Goal: Information Seeking & Learning: Compare options

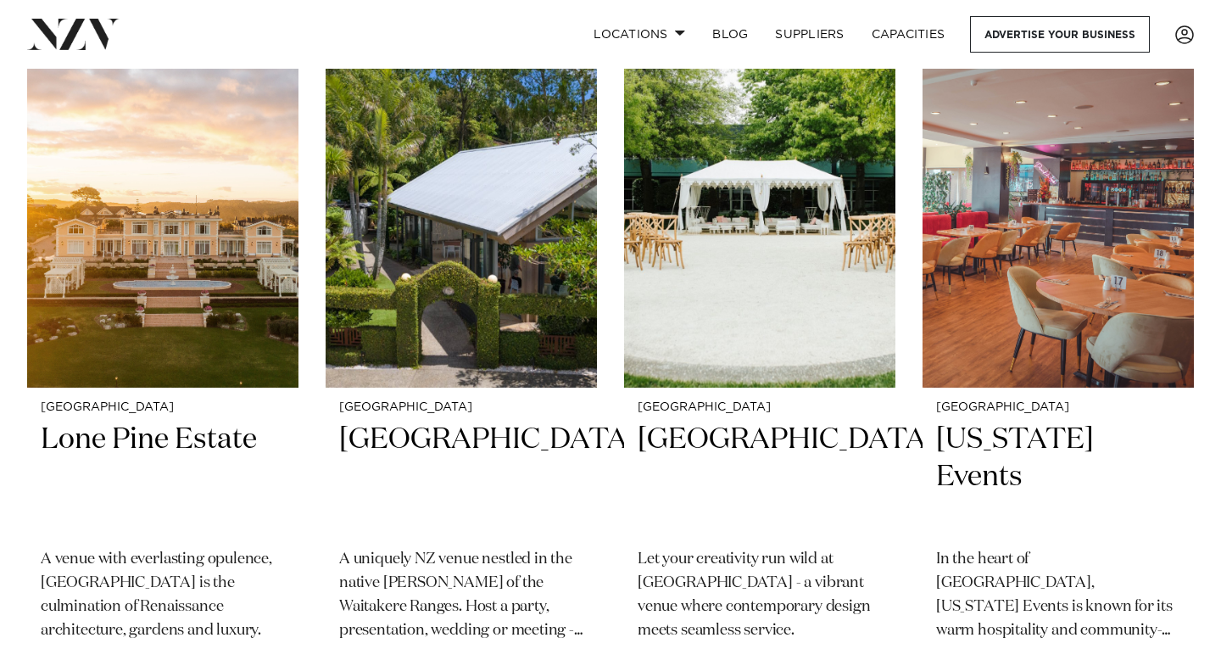
scroll to position [2205, 0]
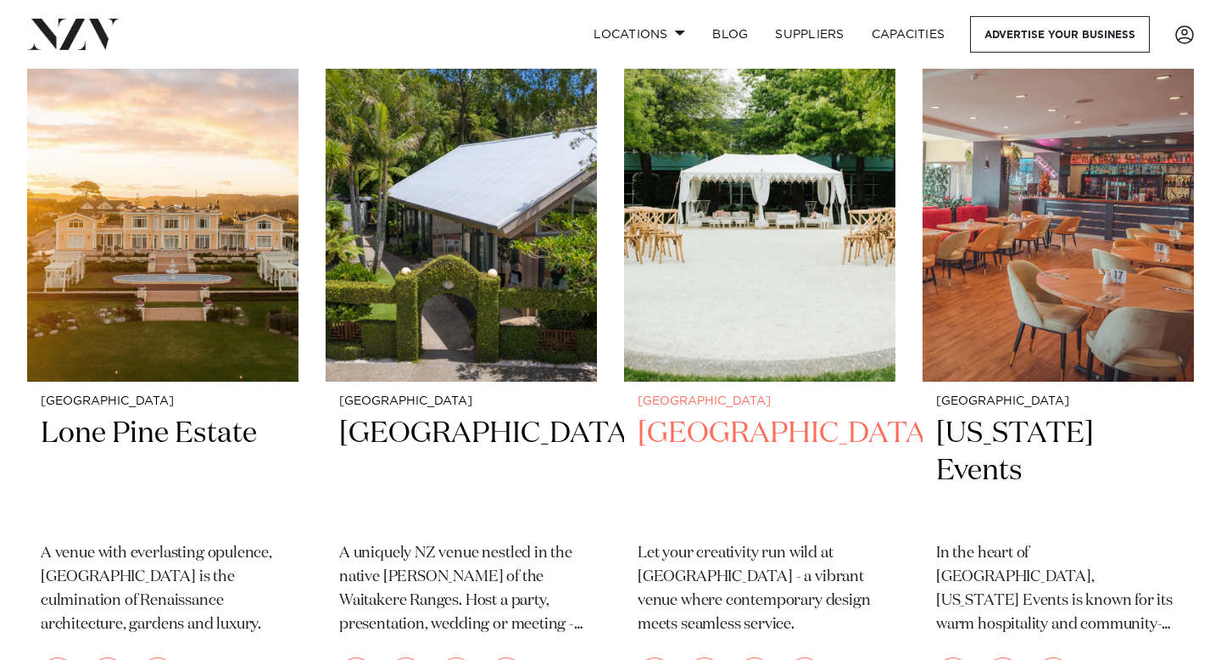
click at [724, 292] on img at bounding box center [759, 199] width 271 height 364
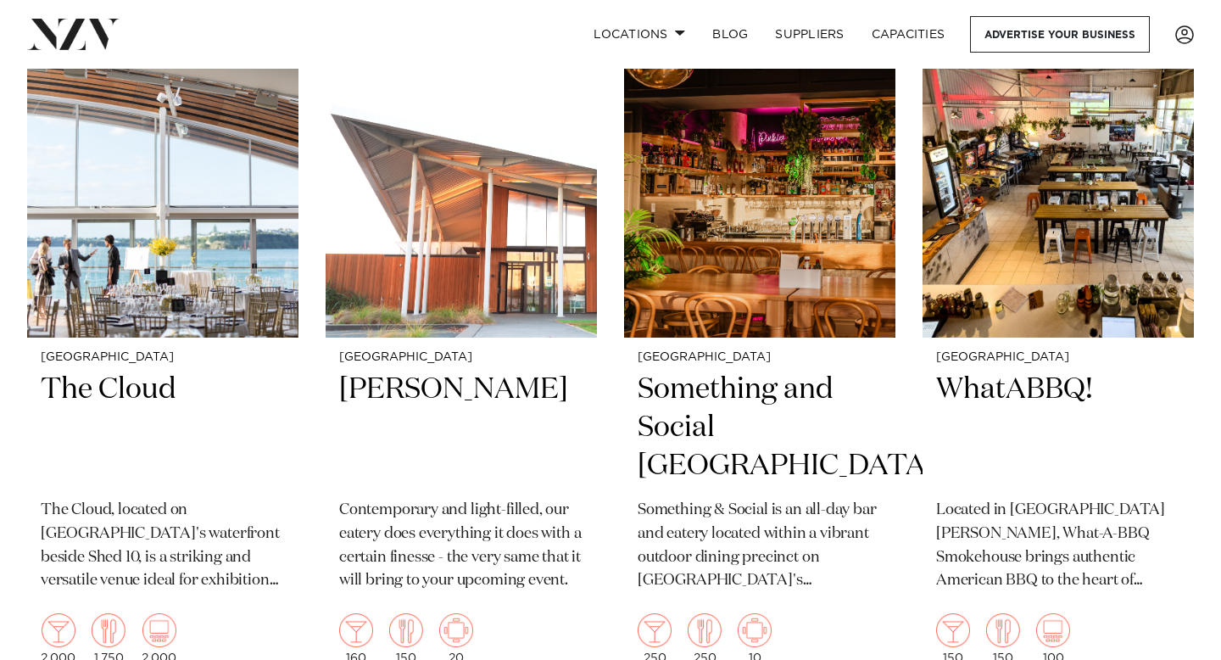
scroll to position [8869, 0]
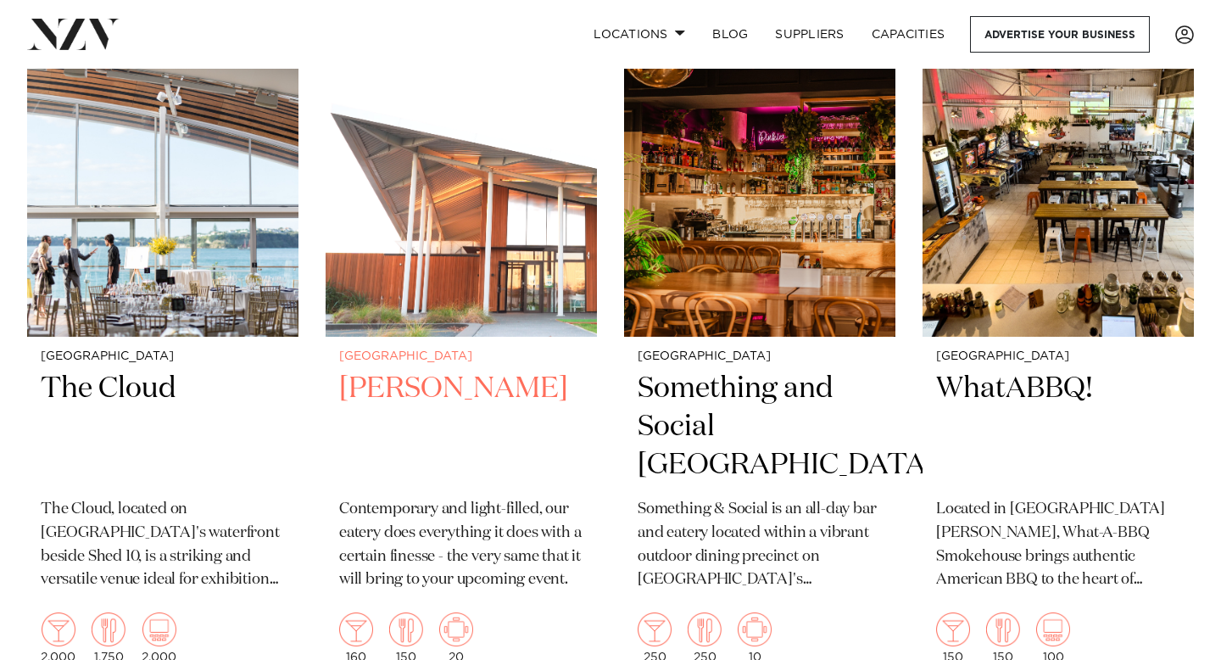
click at [380, 187] on img at bounding box center [461, 155] width 271 height 364
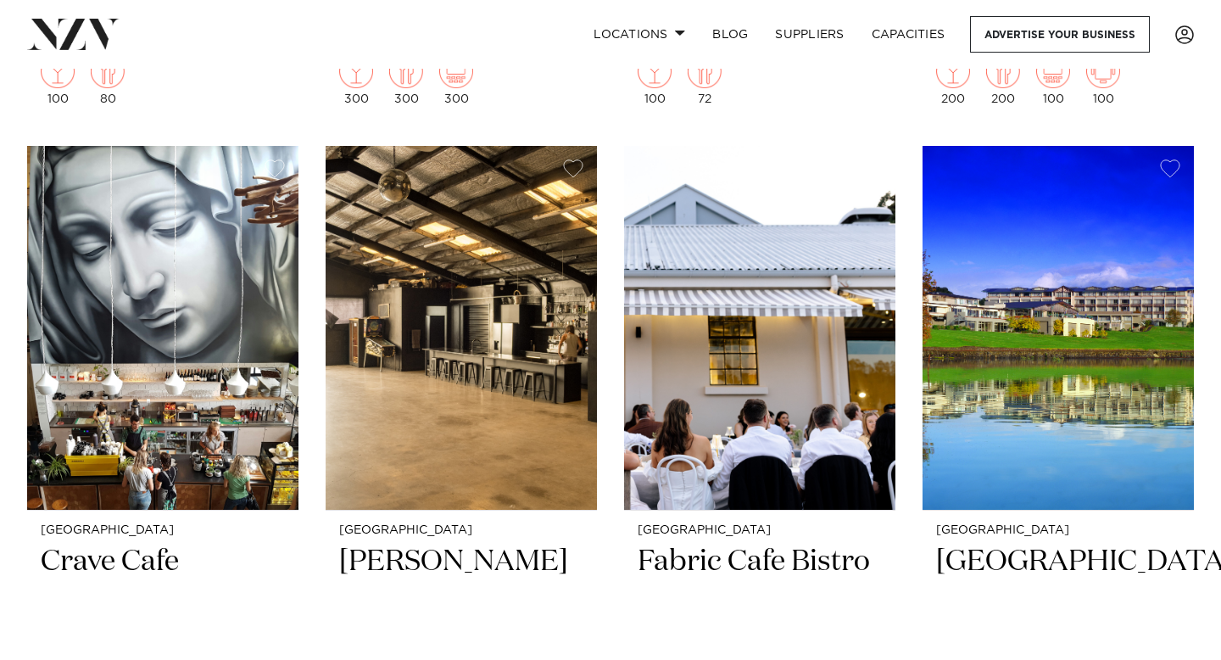
scroll to position [14555, 0]
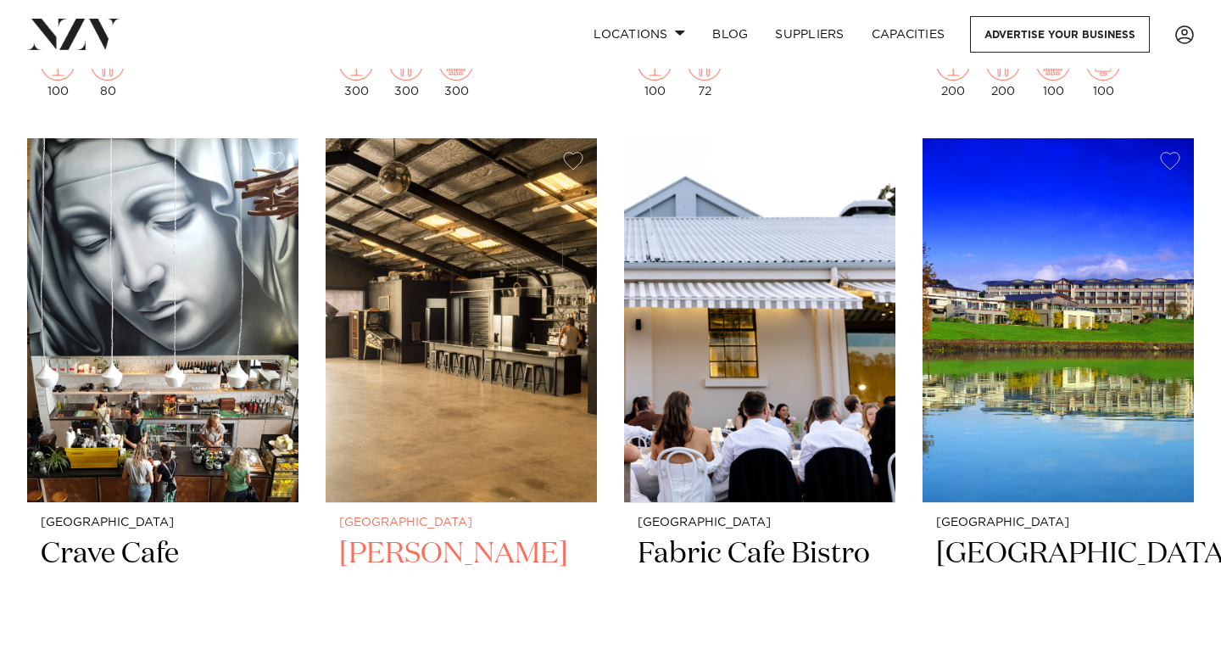
click at [390, 379] on img at bounding box center [461, 320] width 271 height 364
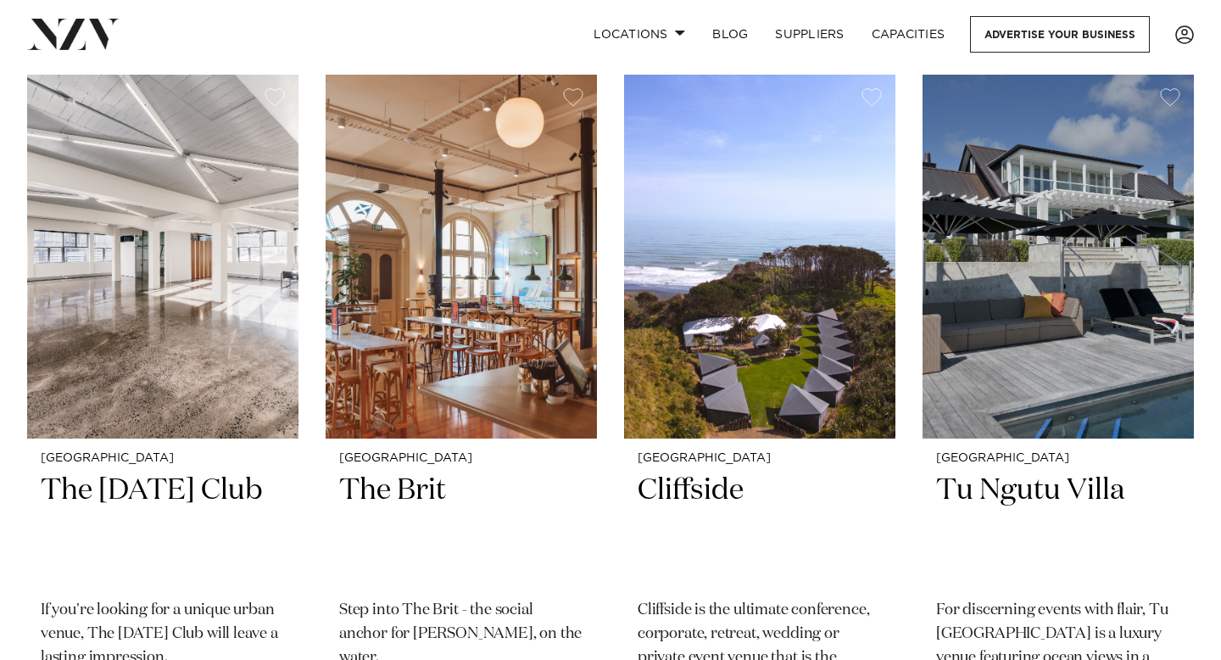
scroll to position [19744, 0]
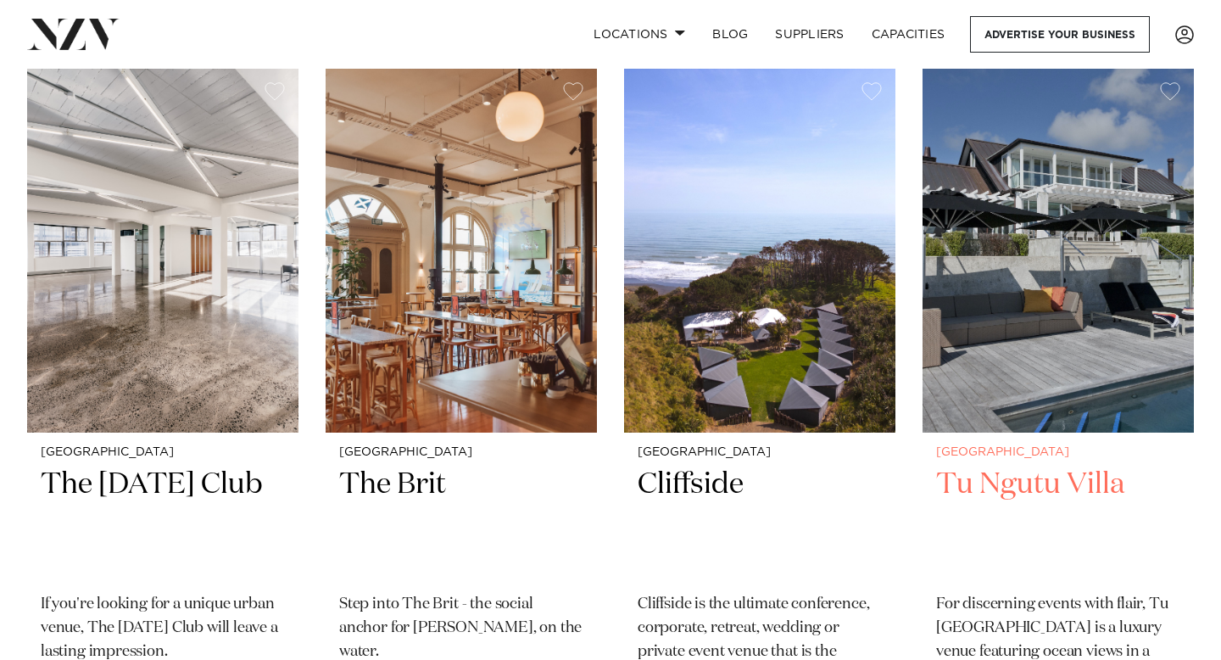
click at [1012, 270] on img at bounding box center [1058, 251] width 271 height 364
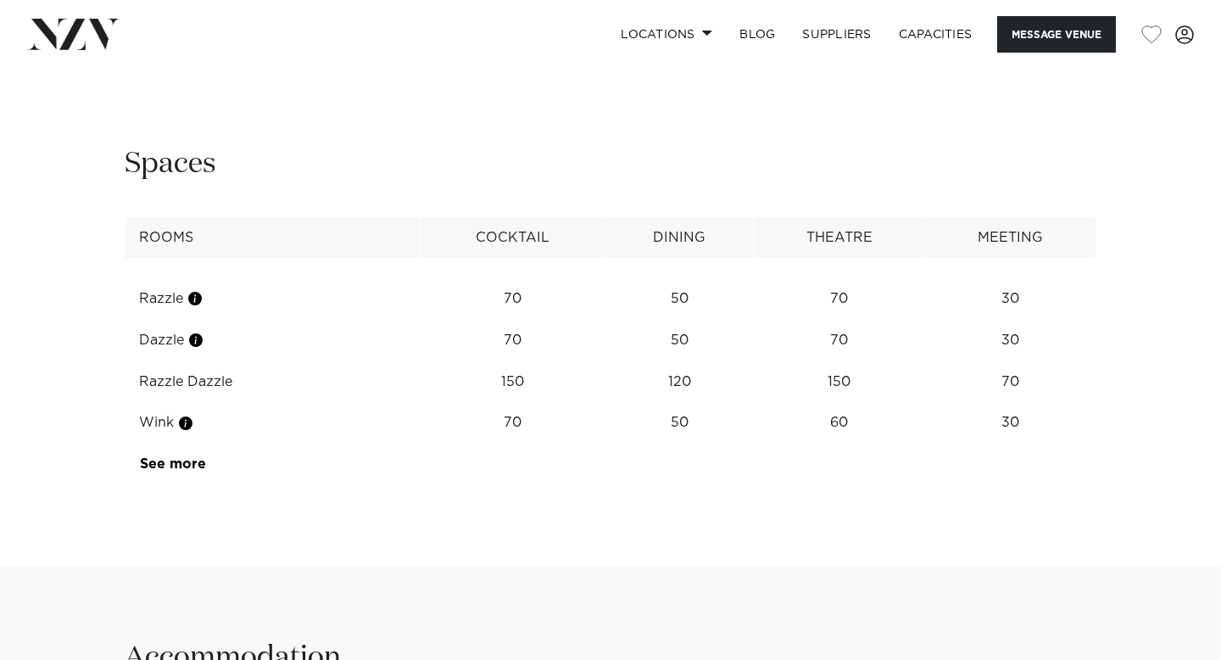
scroll to position [2194, 0]
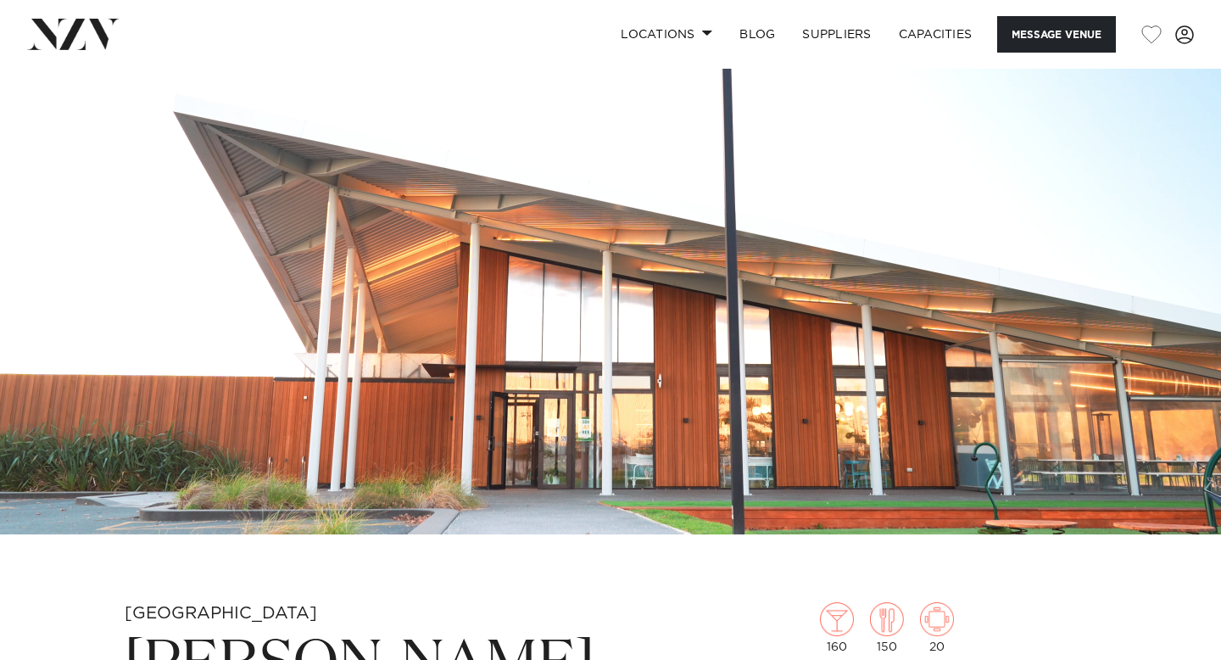
scroll to position [97, 0]
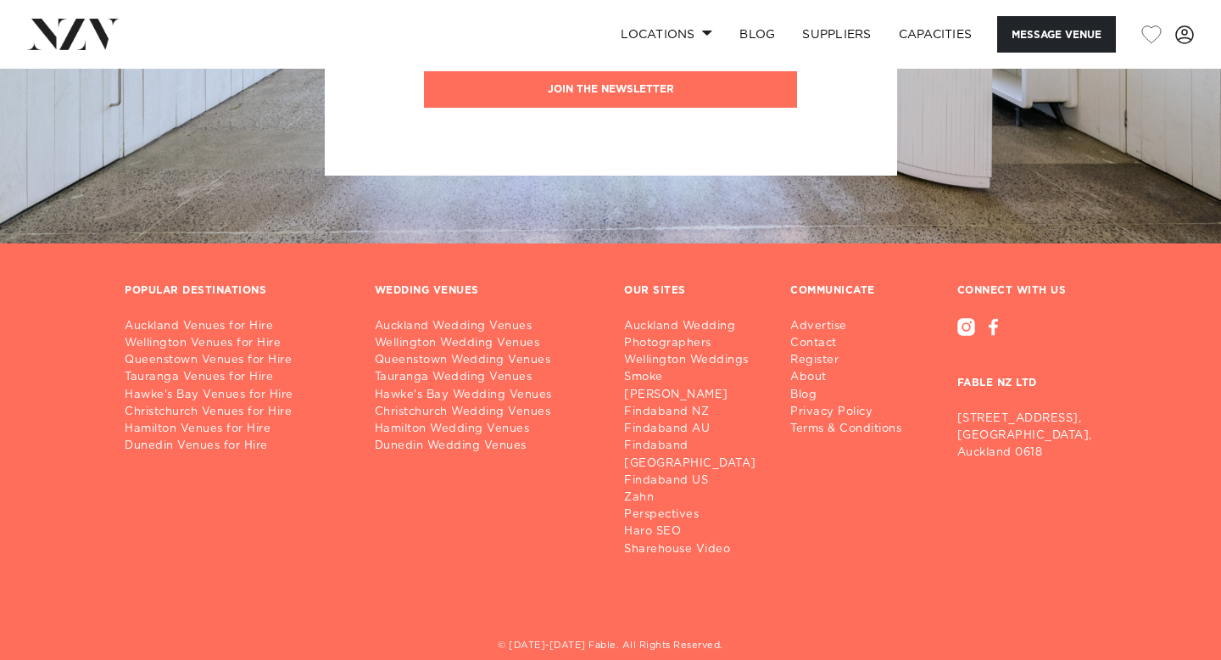
scroll to position [2675, 0]
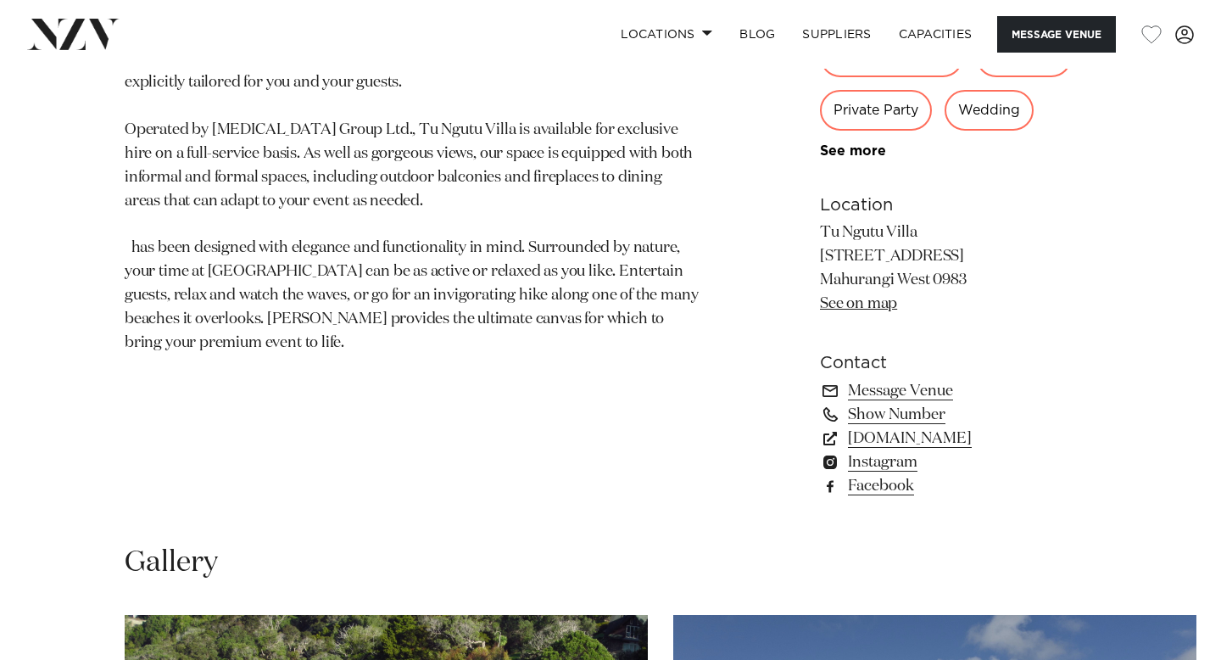
scroll to position [1010, 0]
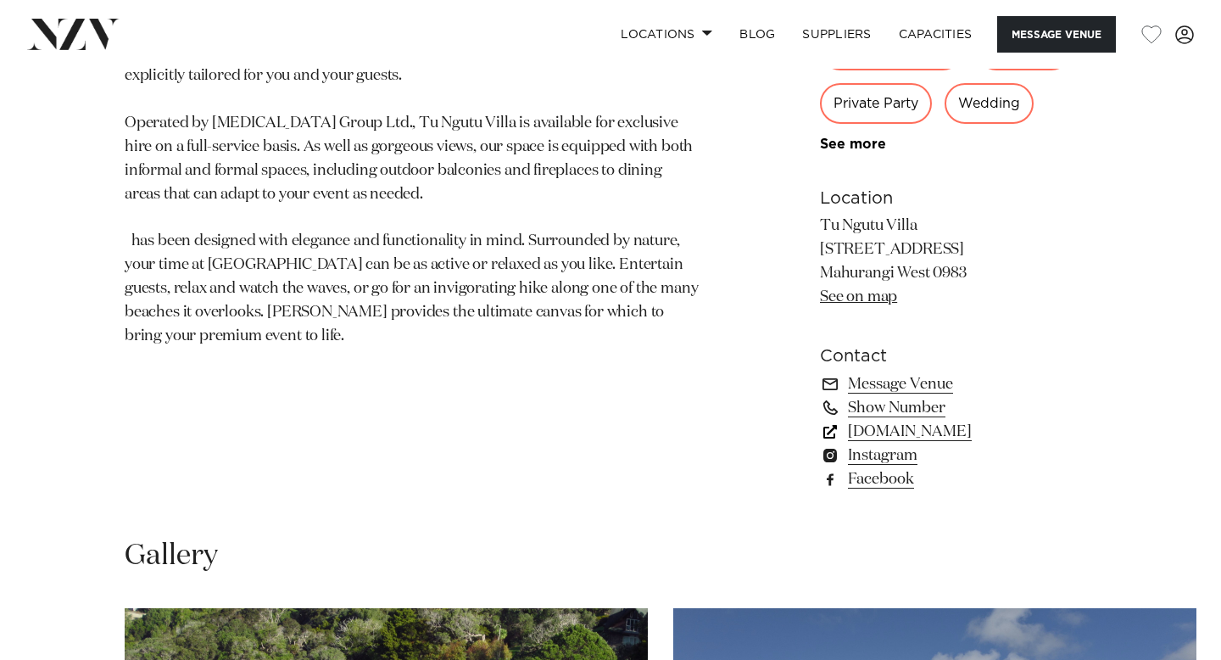
click at [879, 436] on link "[DOMAIN_NAME]" at bounding box center [958, 432] width 276 height 24
